Goal: Communication & Community: Answer question/provide support

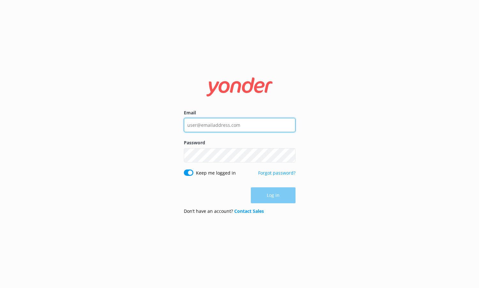
type input "[EMAIL_ADDRESS][DOMAIN_NAME]"
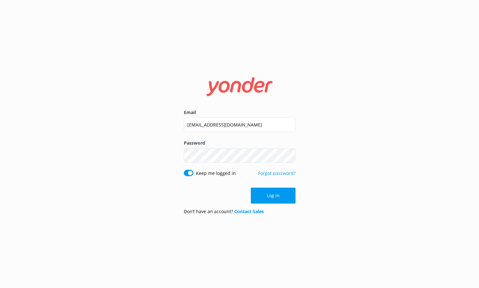
click at [262, 195] on div "Log in" at bounding box center [240, 196] width 112 height 16
click at [273, 199] on button "Log in" at bounding box center [273, 196] width 45 height 16
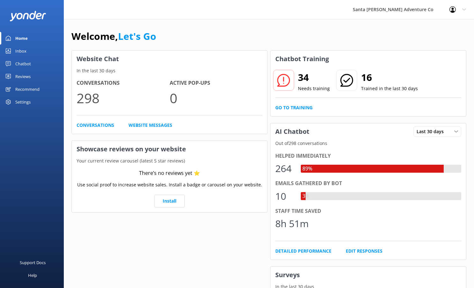
click at [21, 49] on div "Inbox" at bounding box center [20, 51] width 11 height 13
click at [19, 38] on div "Home" at bounding box center [21, 38] width 12 height 13
click at [22, 51] on div "Inbox" at bounding box center [20, 51] width 11 height 13
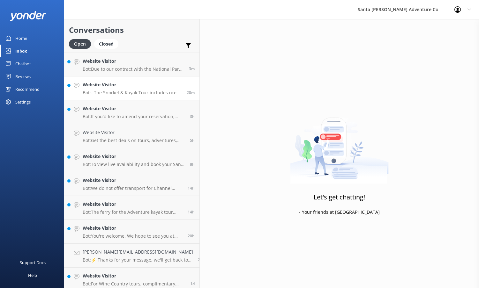
click at [112, 93] on p "Bot: - The Snorkel & Kayak Tour includes ocean kayaks, but the type (sit-in or …" at bounding box center [132, 93] width 99 height 6
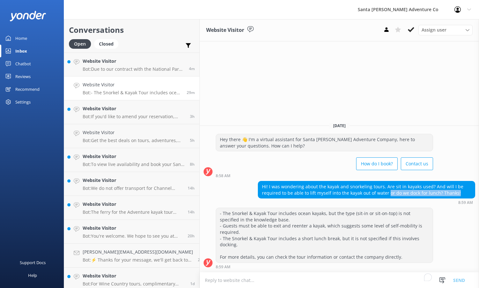
drag, startPoint x: 361, startPoint y: 206, endPoint x: 430, endPoint y: 206, distance: 69.3
click at [430, 199] on div "Hi! I was wondering about the kayak and snorkeling tours. Are sit in kayaks use…" at bounding box center [366, 190] width 217 height 17
click at [109, 71] on p "Bot: Due to our contract with the National Park Service, we are unable to sell …" at bounding box center [133, 69] width 101 height 6
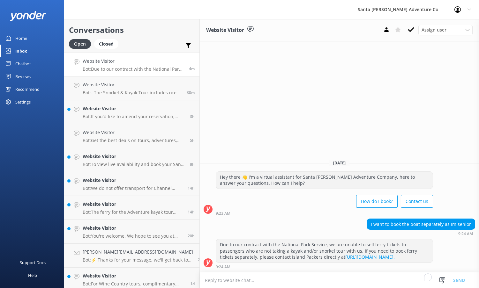
drag, startPoint x: 246, startPoint y: 252, endPoint x: 366, endPoint y: 255, distance: 120.3
click at [366, 255] on div "Due to our contract with the National Park Service, we are unable to sell ferry…" at bounding box center [324, 251] width 217 height 23
click at [266, 224] on div "I want to book the boat separately as Im senior 9:24 AM" at bounding box center [339, 228] width 279 height 18
